Goal: Use online tool/utility: Use online tool/utility

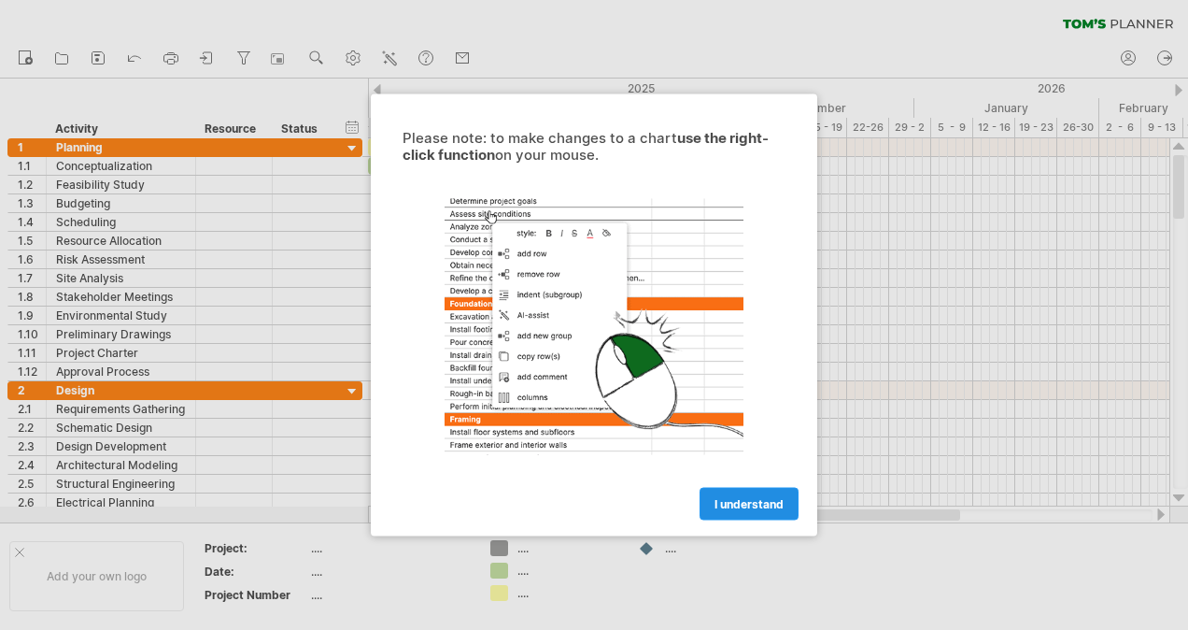
click at [740, 494] on link "I understand" at bounding box center [749, 504] width 99 height 33
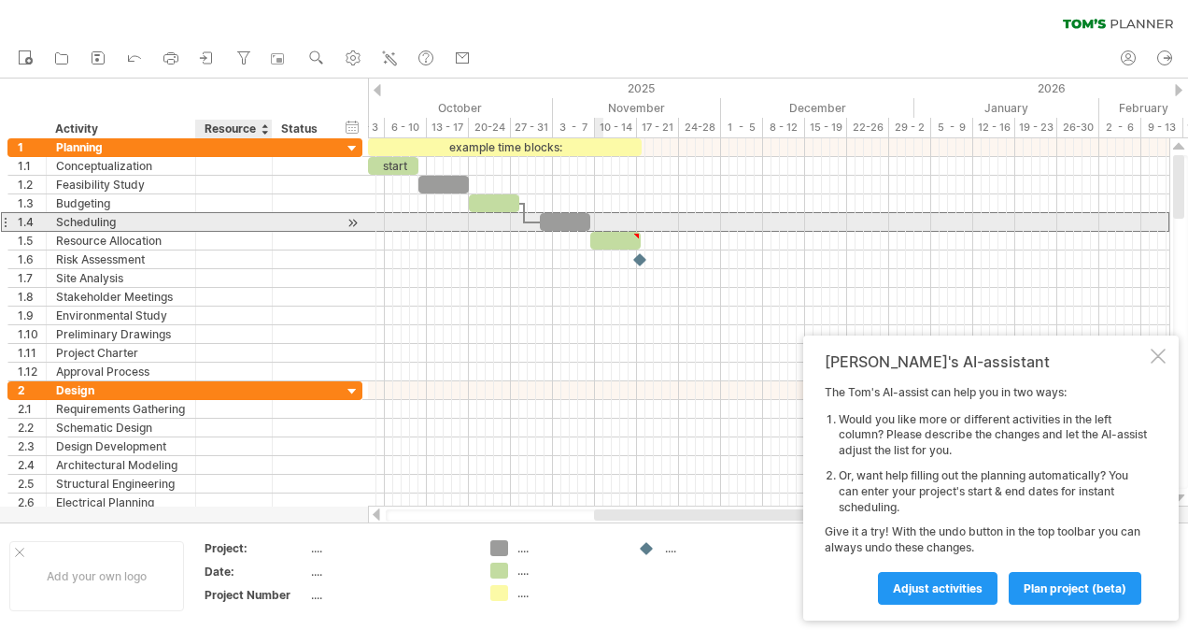
click at [226, 215] on div at bounding box center [234, 222] width 57 height 18
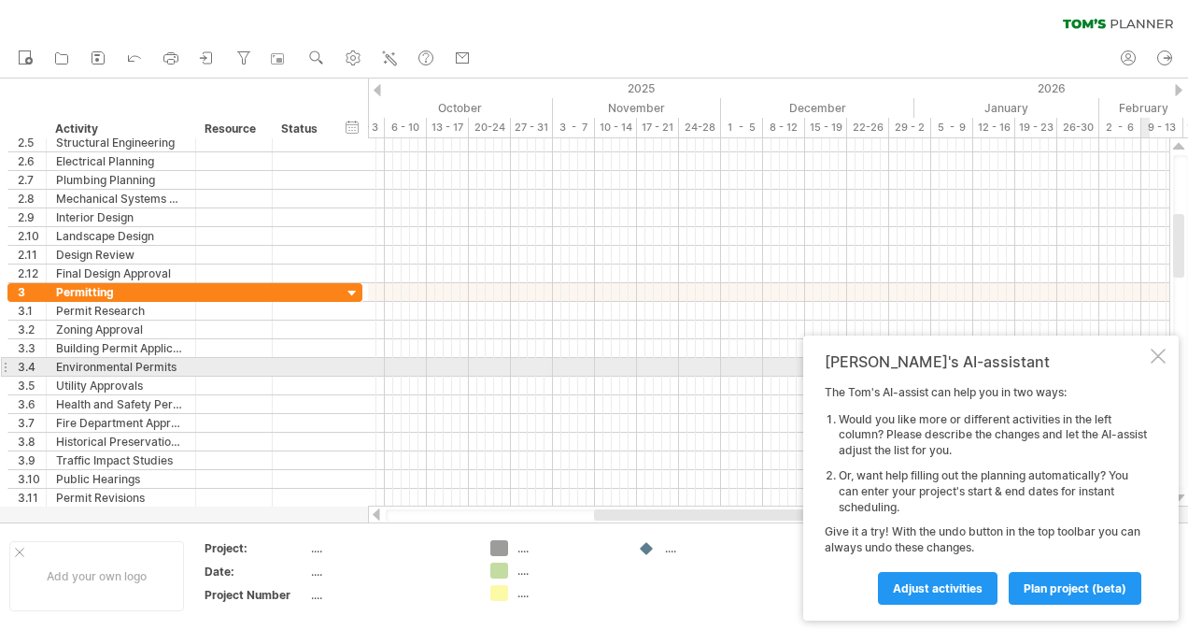
click at [1161, 364] on div "[PERSON_NAME]'s AI-assistant The [PERSON_NAME]'s AI-assist can help you in two …" at bounding box center [991, 477] width 376 height 285
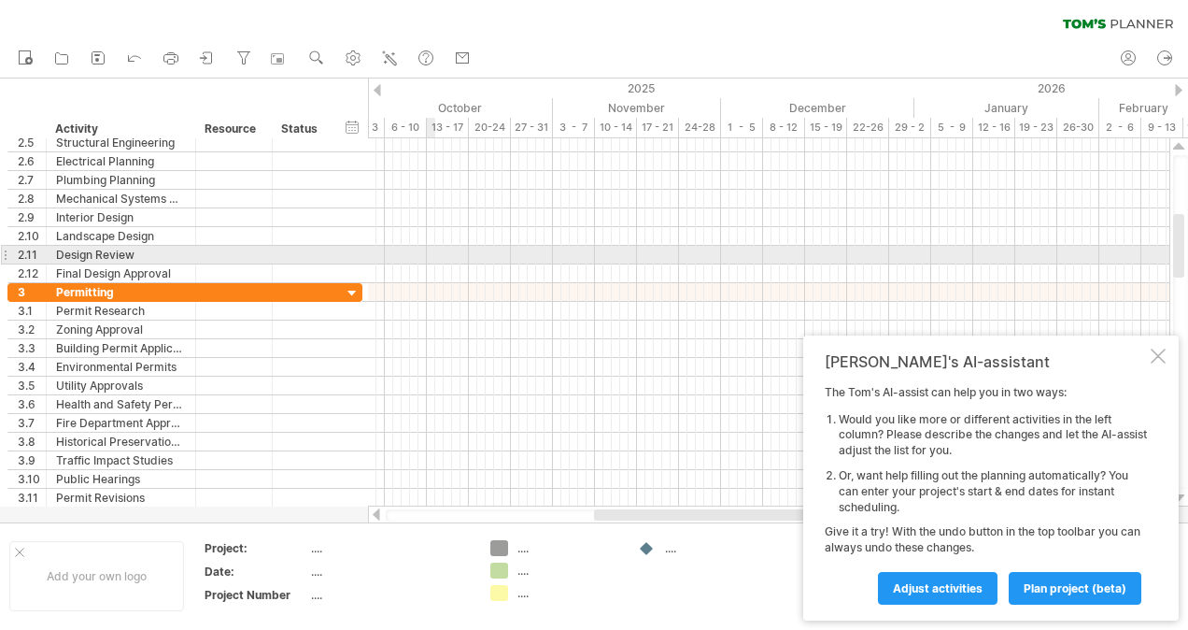
click at [428, 250] on div at bounding box center [769, 255] width 802 height 19
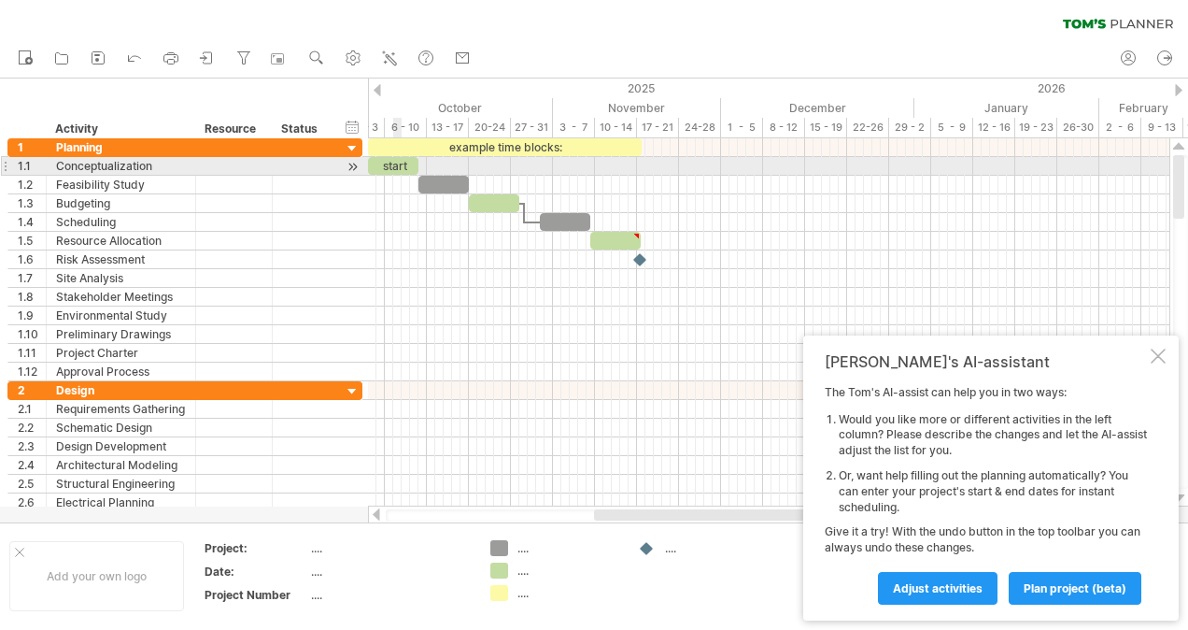
click at [395, 167] on div "start" at bounding box center [393, 166] width 50 height 18
click at [395, 167] on div "*****" at bounding box center [393, 165] width 50 height 17
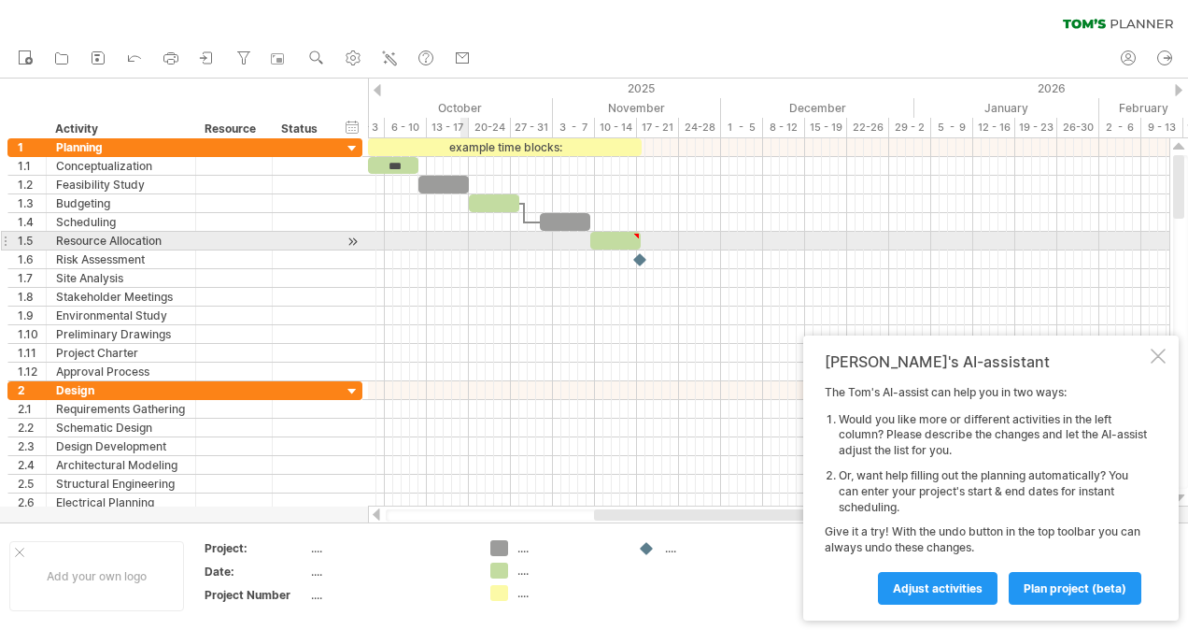
click at [473, 252] on div at bounding box center [769, 259] width 802 height 19
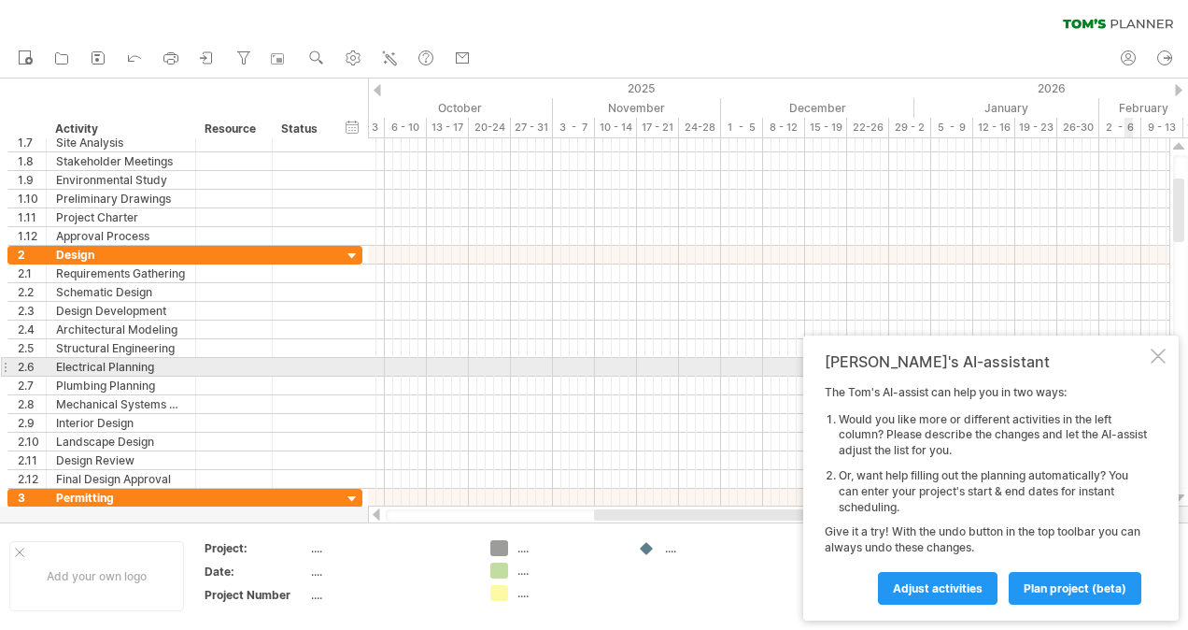
click at [1158, 359] on div at bounding box center [1158, 355] width 15 height 15
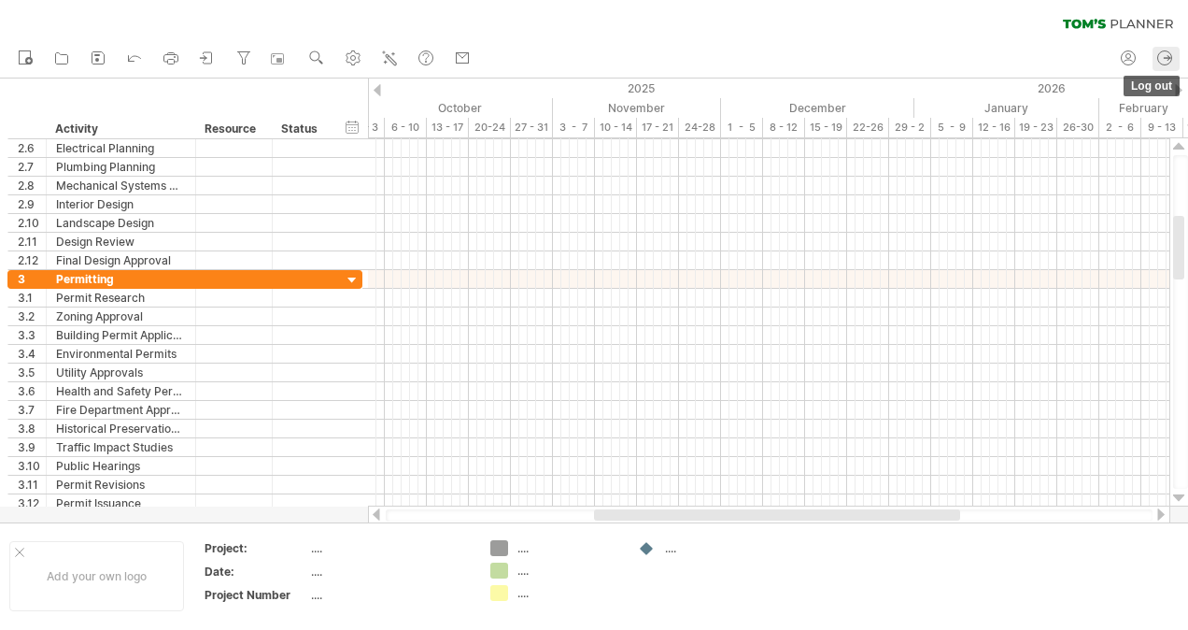
click at [1162, 53] on icon at bounding box center [1165, 58] width 19 height 19
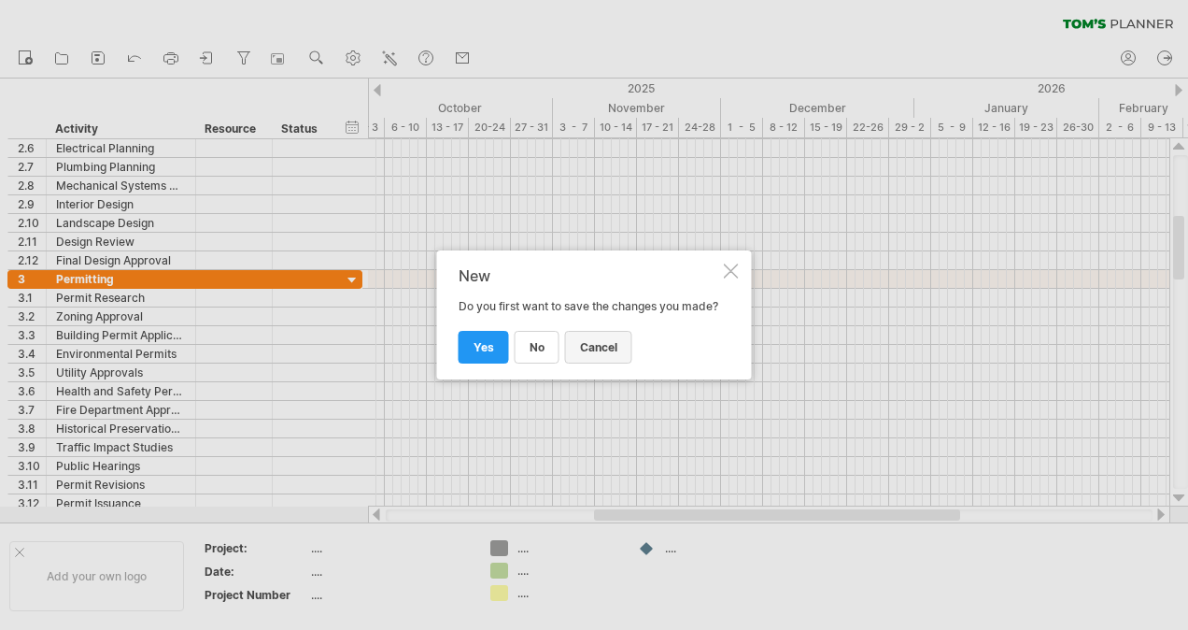
click at [589, 354] on span "cancel" at bounding box center [598, 347] width 37 height 14
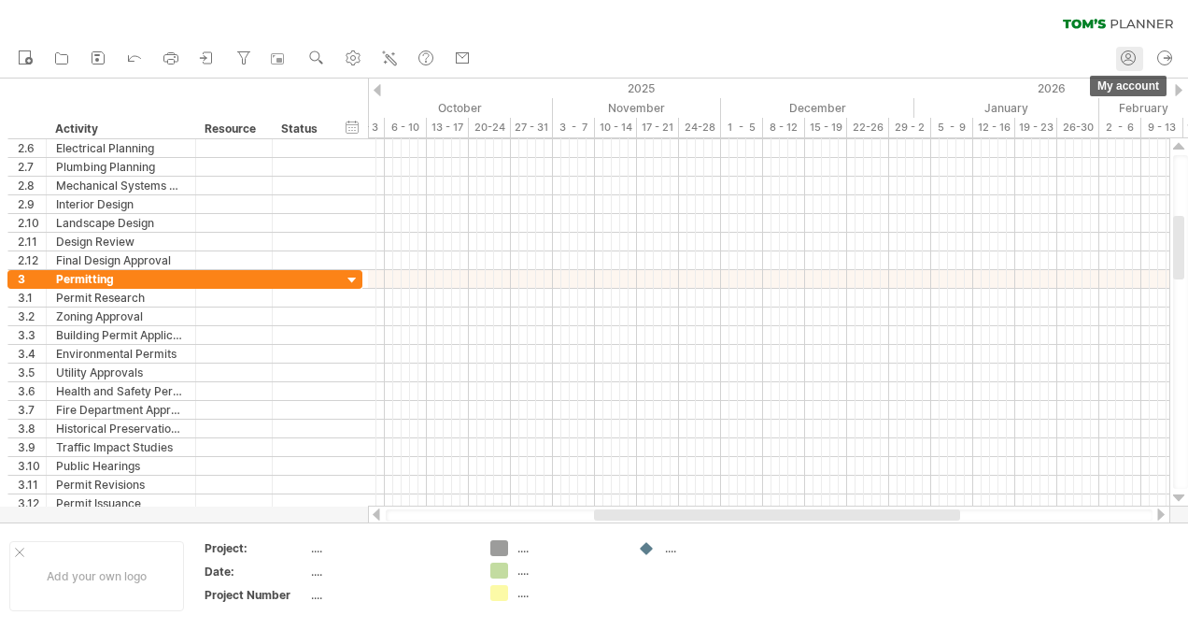
click at [1123, 60] on icon at bounding box center [1128, 58] width 19 height 19
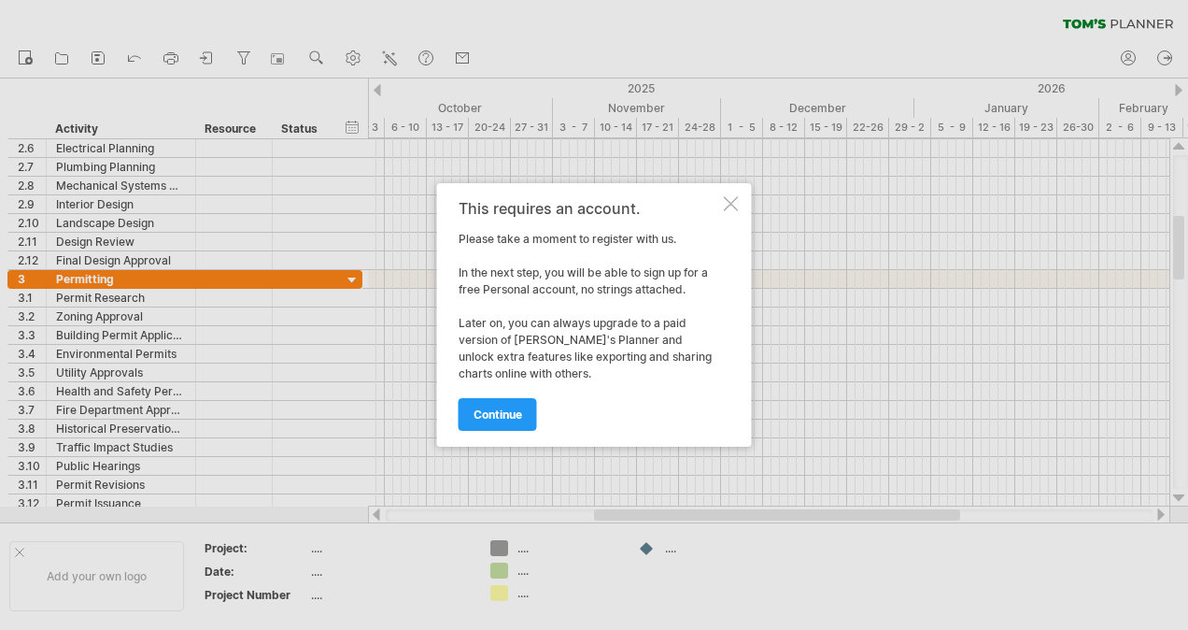
click at [727, 210] on div at bounding box center [731, 203] width 15 height 15
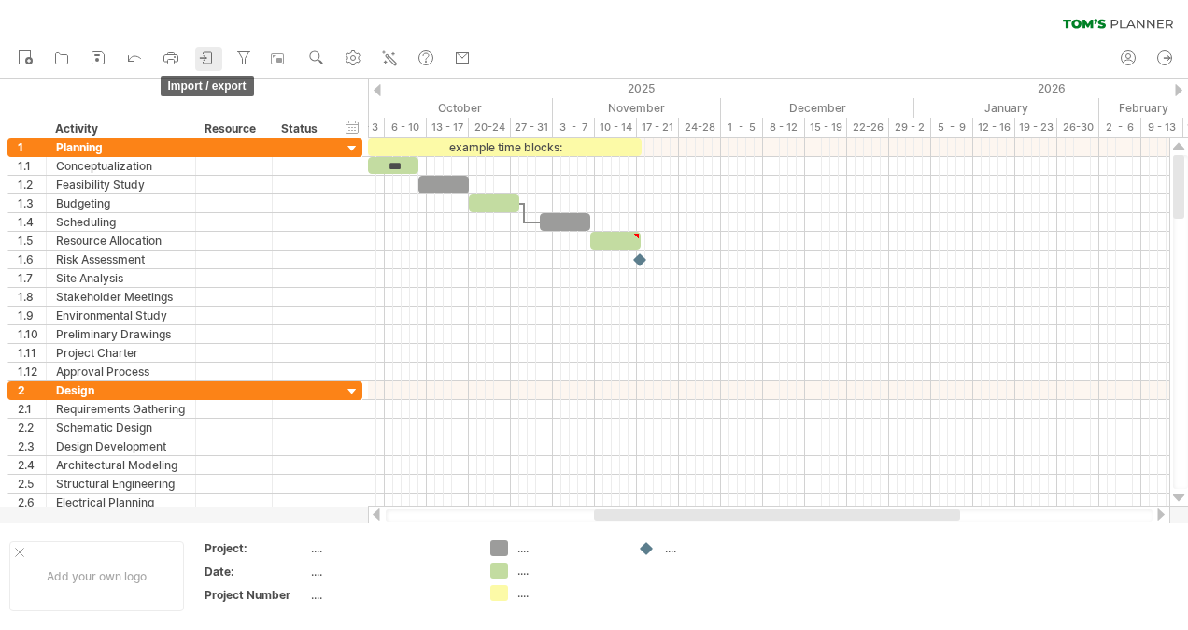
click at [207, 58] on icon at bounding box center [207, 58] width 19 height 19
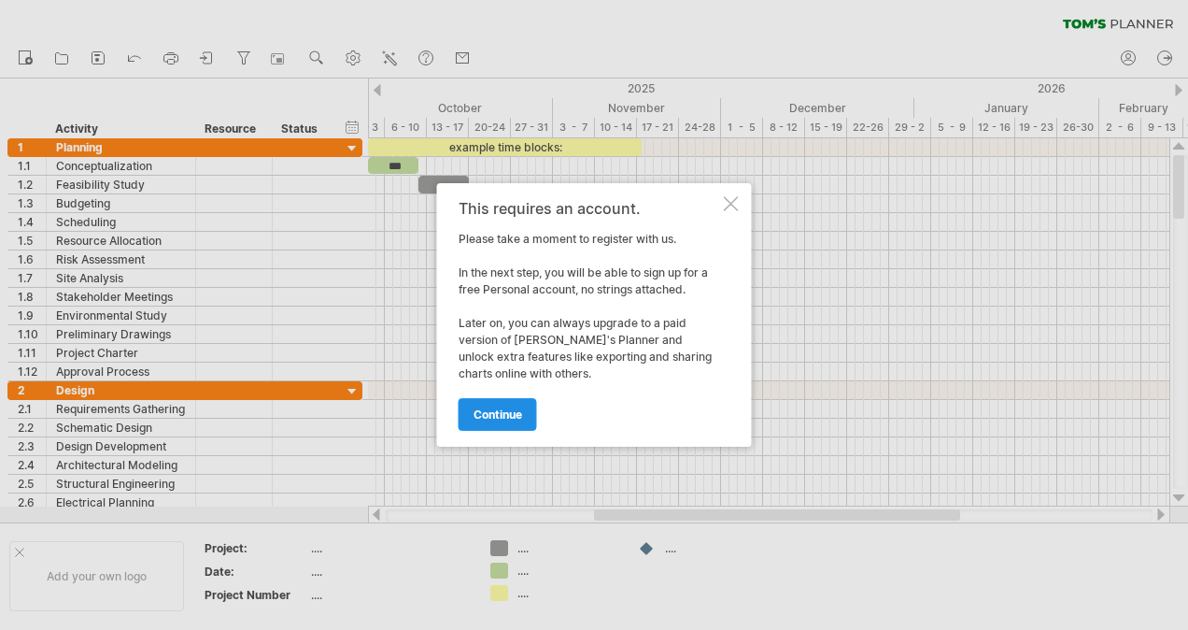
click at [515, 417] on span "continue" at bounding box center [498, 414] width 49 height 14
